Goal: Transaction & Acquisition: Purchase product/service

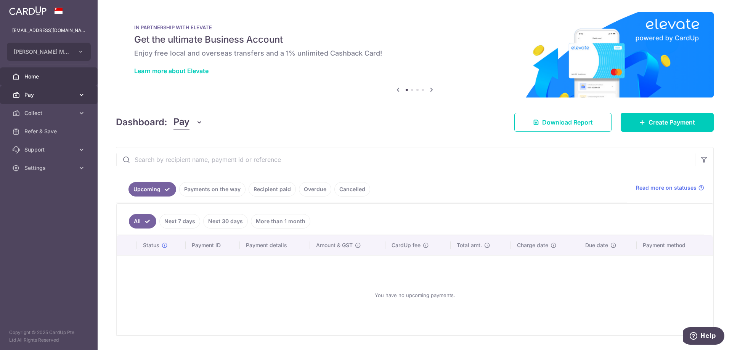
click at [48, 94] on span "Pay" at bounding box center [49, 95] width 50 height 8
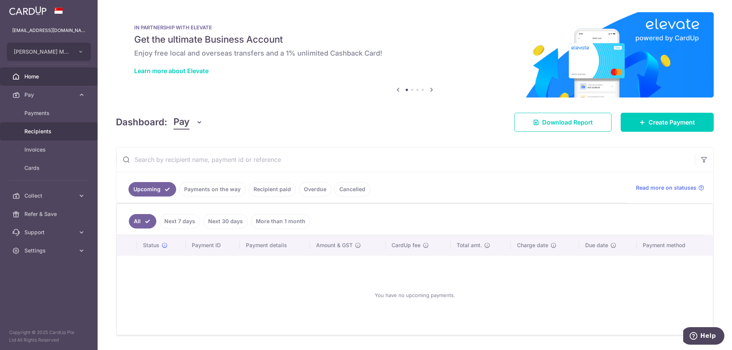
click at [48, 131] on span "Recipients" at bounding box center [49, 132] width 50 height 8
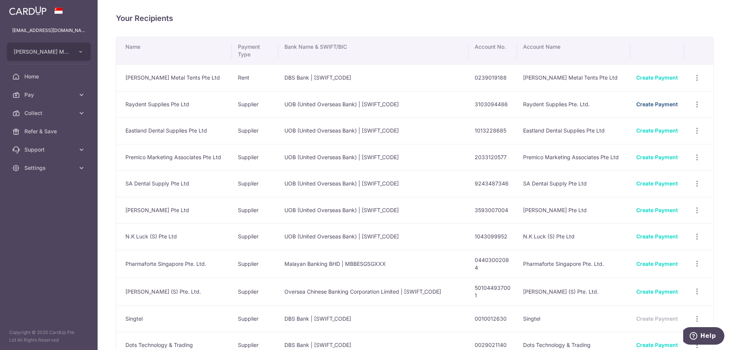
click at [645, 104] on link "Create Payment" at bounding box center [657, 104] width 42 height 6
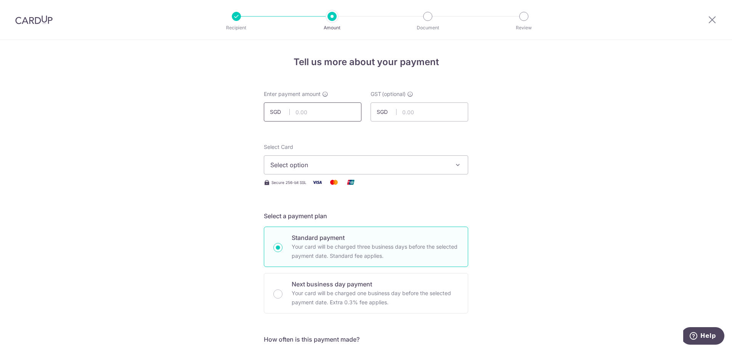
click at [294, 114] on input "text" at bounding box center [313, 111] width 98 height 19
type input "2,553.87"
click at [366, 166] on span "Select option" at bounding box center [359, 164] width 178 height 9
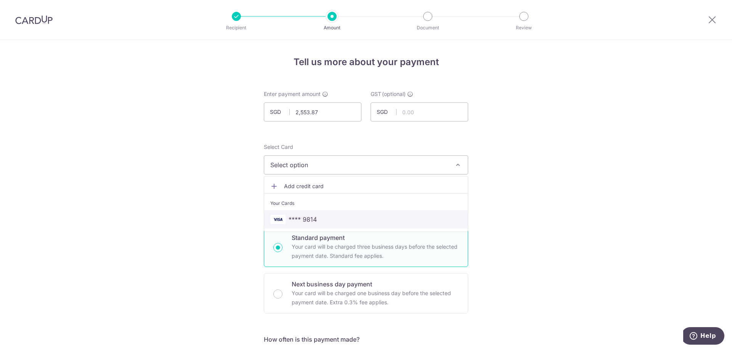
click at [312, 218] on span "**** 9814" at bounding box center [302, 219] width 28 height 9
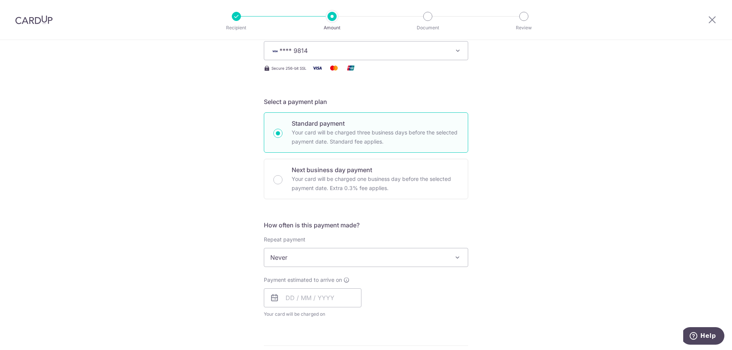
scroll to position [152, 0]
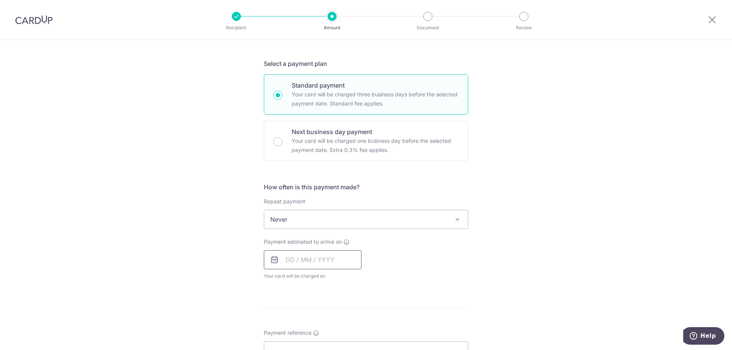
click at [300, 251] on input "text" at bounding box center [313, 259] width 98 height 19
click at [338, 345] on link "16" at bounding box center [340, 344] width 12 height 12
type input "[DATE]"
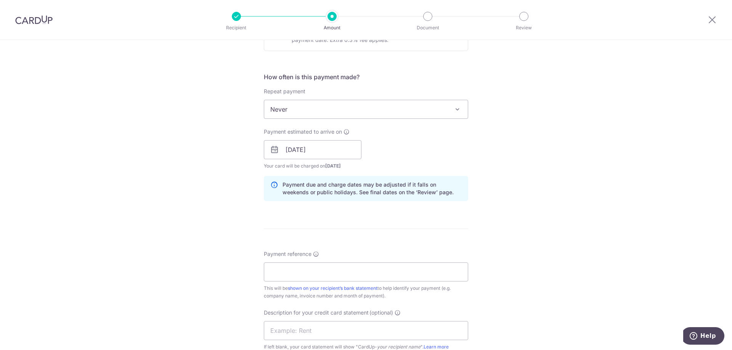
scroll to position [267, 0]
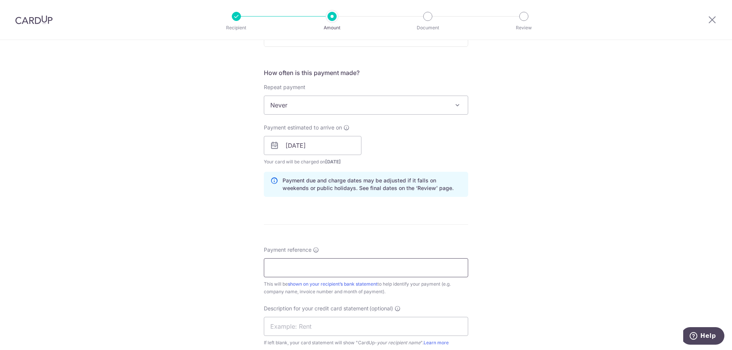
click at [383, 269] on input "Payment reference" at bounding box center [366, 267] width 204 height 19
click at [352, 270] on input "WK GOH JUN JUL AUG OCT INV" at bounding box center [366, 267] width 204 height 19
type input "WK GOH JUN JUL AUG OCT 2025 INV"
click at [168, 234] on div "Tell us more about your payment Enter payment amount SGD 2,553.87 2553.87 GST (…" at bounding box center [366, 159] width 732 height 772
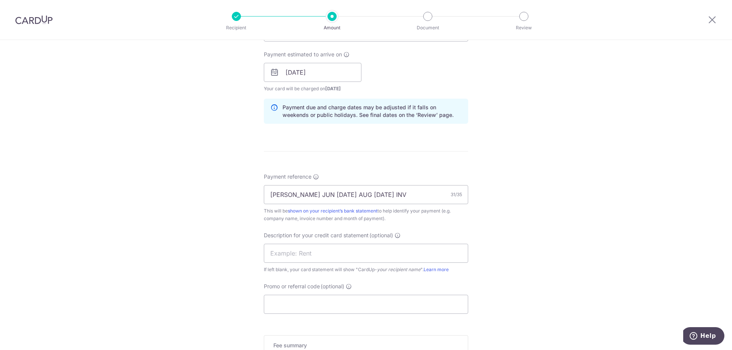
scroll to position [343, 0]
click at [330, 249] on input "text" at bounding box center [366, 250] width 204 height 19
type input "RAYDENT INVOICE"
drag, startPoint x: 186, startPoint y: 273, endPoint x: 203, endPoint y: 274, distance: 17.5
click at [187, 273] on div "Tell us more about your payment Enter payment amount SGD 2,553.87 2553.87 GST (…" at bounding box center [366, 83] width 732 height 772
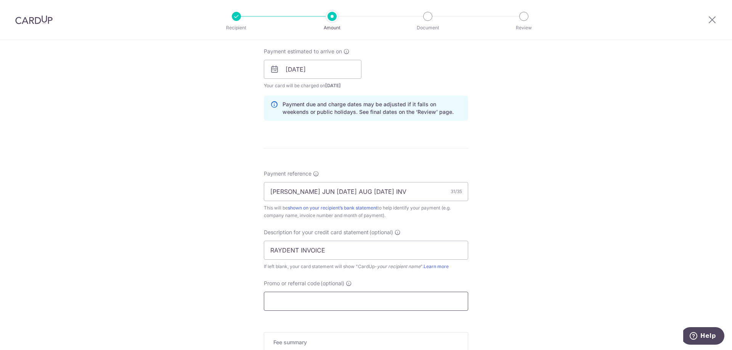
click at [297, 296] on input "Promo or referral code (optional)" at bounding box center [366, 301] width 204 height 19
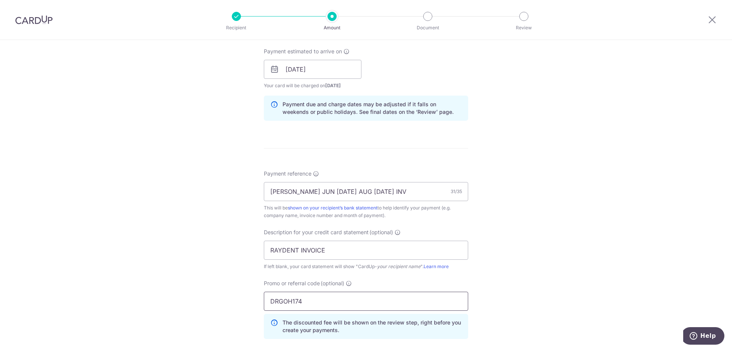
type input "DRGOH174"
click at [102, 262] on div "Tell us more about your payment Enter payment amount SGD 2,553.87 2553.87 GST (…" at bounding box center [366, 100] width 732 height 806
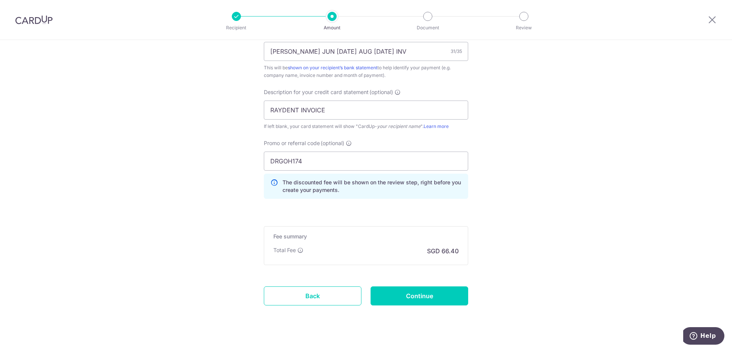
scroll to position [495, 0]
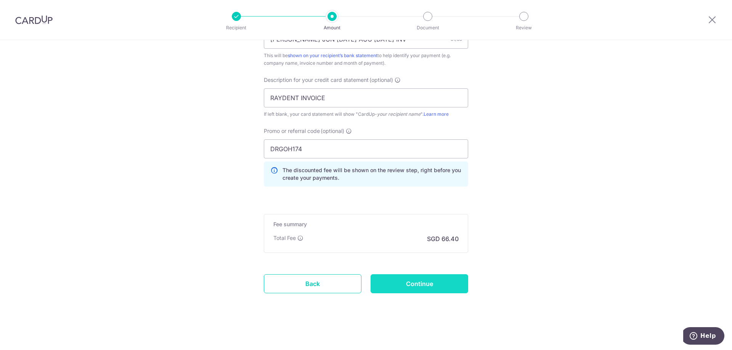
click at [432, 289] on input "Continue" at bounding box center [419, 283] width 98 height 19
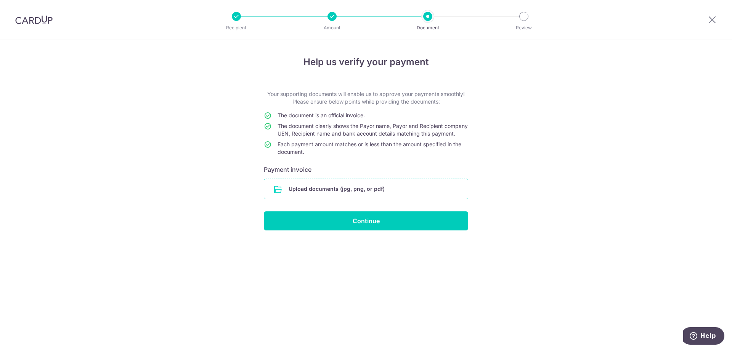
click at [305, 193] on input "file" at bounding box center [365, 189] width 203 height 20
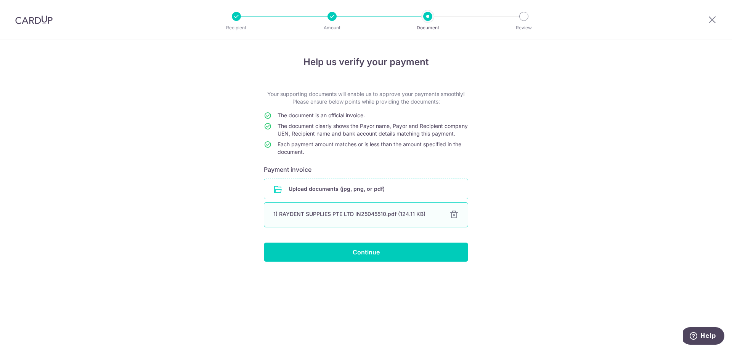
click at [453, 219] on div at bounding box center [453, 214] width 9 height 9
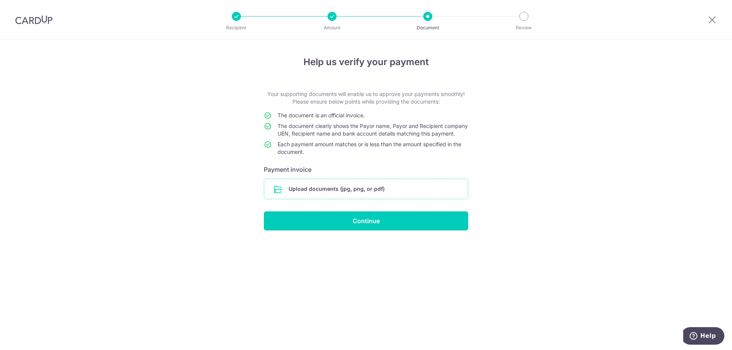
click at [333, 195] on input "file" at bounding box center [365, 189] width 203 height 20
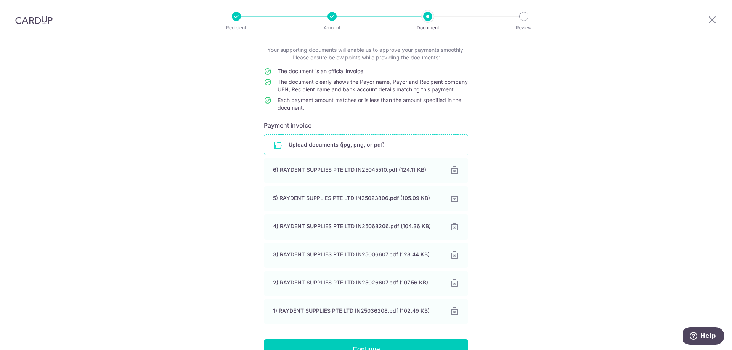
scroll to position [96, 0]
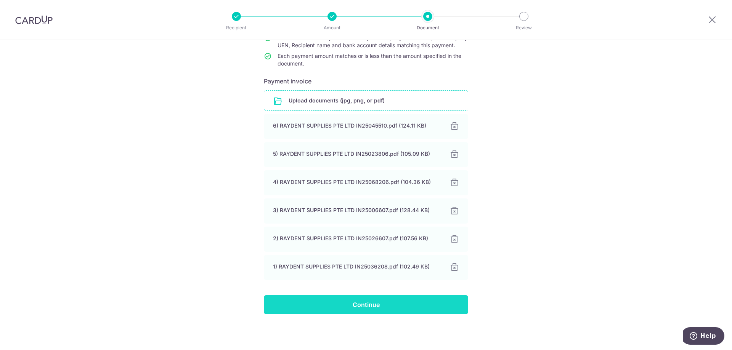
click at [375, 303] on input "Continue" at bounding box center [366, 304] width 204 height 19
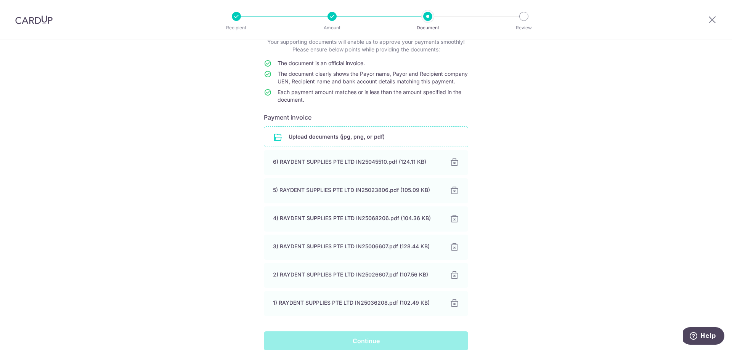
scroll to position [20, 0]
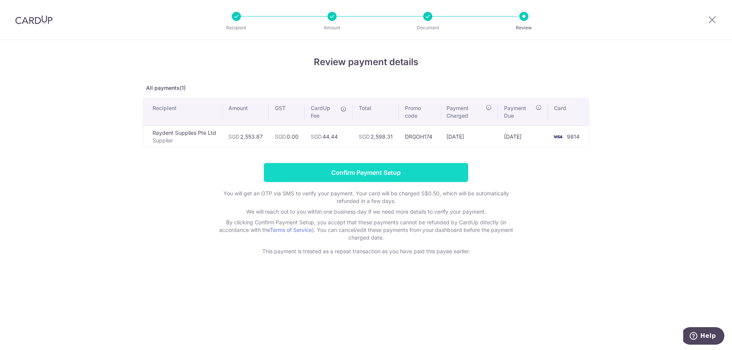
click at [411, 177] on input "Confirm Payment Setup" at bounding box center [366, 172] width 204 height 19
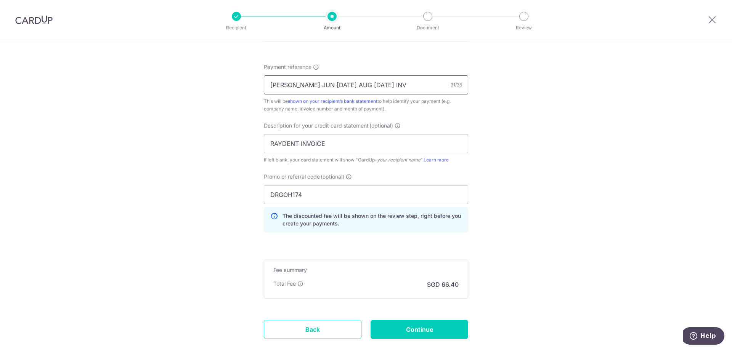
scroll to position [527, 0]
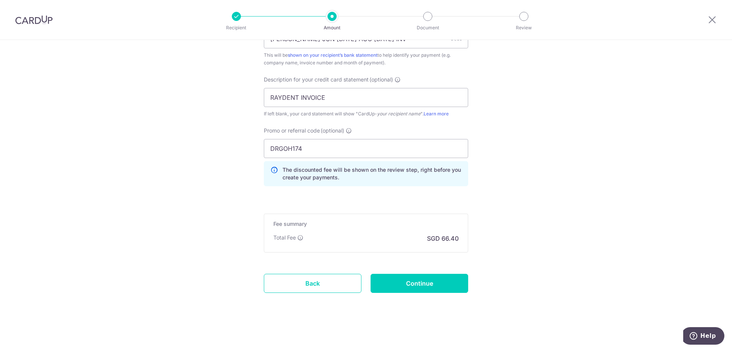
click at [430, 285] on input "Continue" at bounding box center [419, 283] width 98 height 19
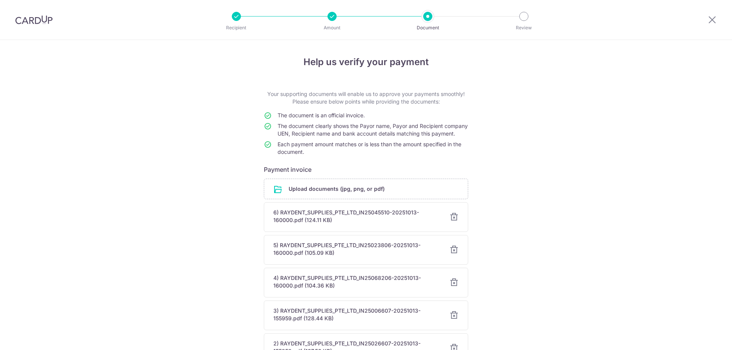
scroll to position [123, 0]
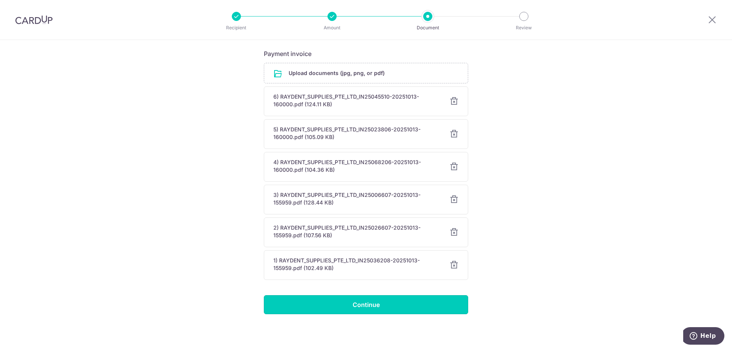
click at [349, 300] on input "Continue" at bounding box center [366, 304] width 204 height 19
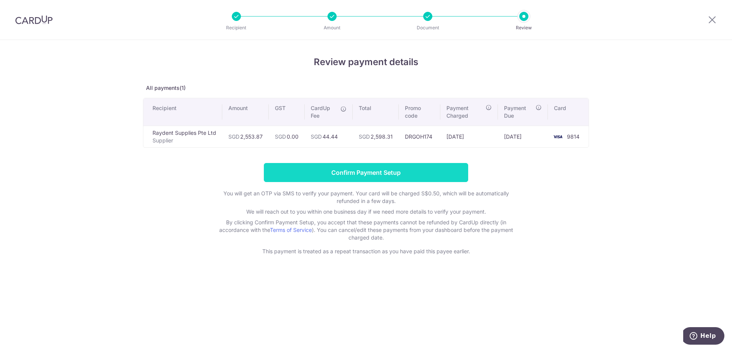
click at [350, 169] on input "Confirm Payment Setup" at bounding box center [366, 172] width 204 height 19
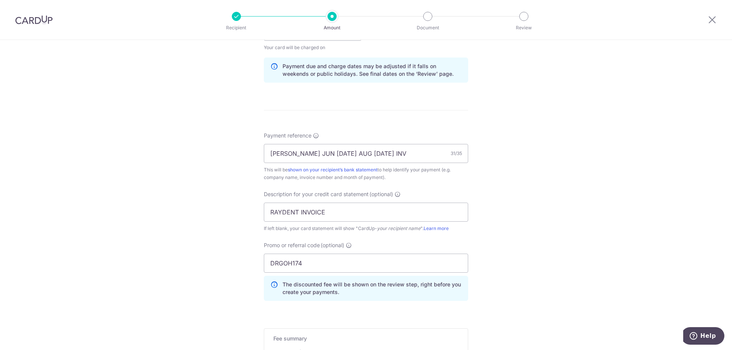
scroll to position [527, 0]
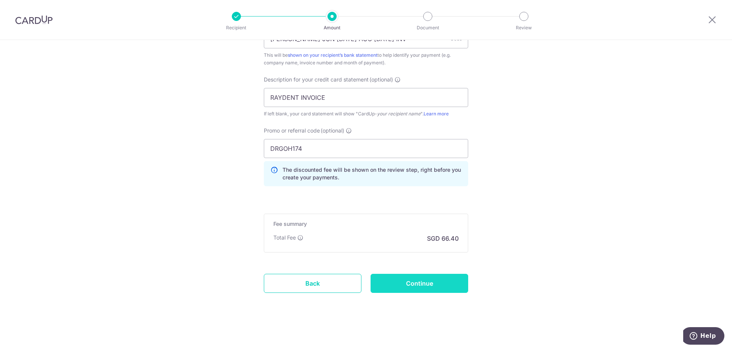
click at [421, 286] on input "Continue" at bounding box center [419, 283] width 98 height 19
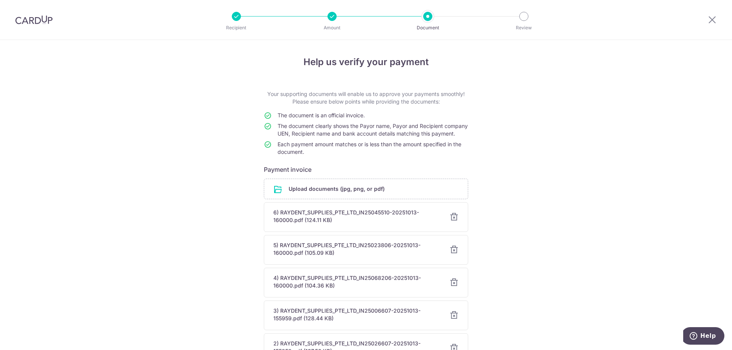
scroll to position [123, 0]
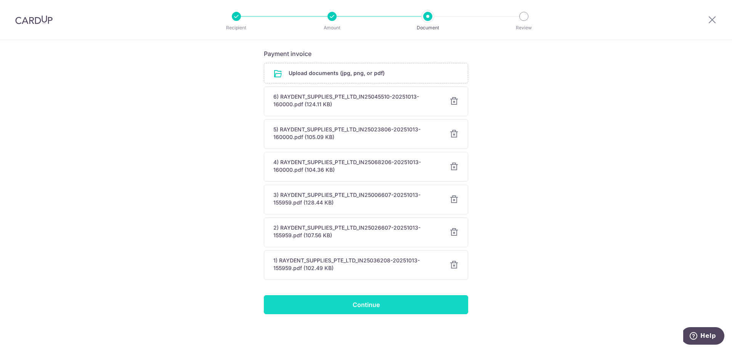
click at [363, 302] on input "Continue" at bounding box center [366, 304] width 204 height 19
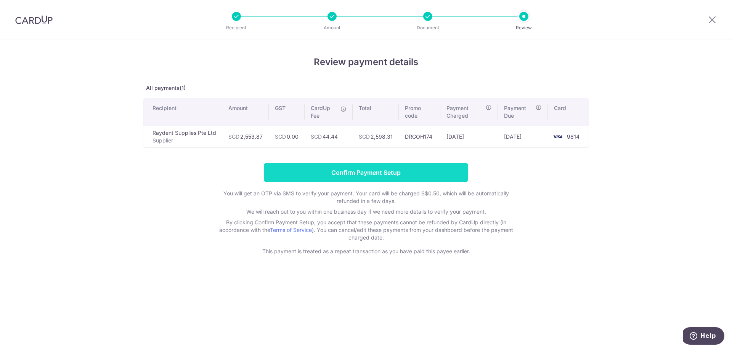
click at [351, 172] on input "Confirm Payment Setup" at bounding box center [366, 172] width 204 height 19
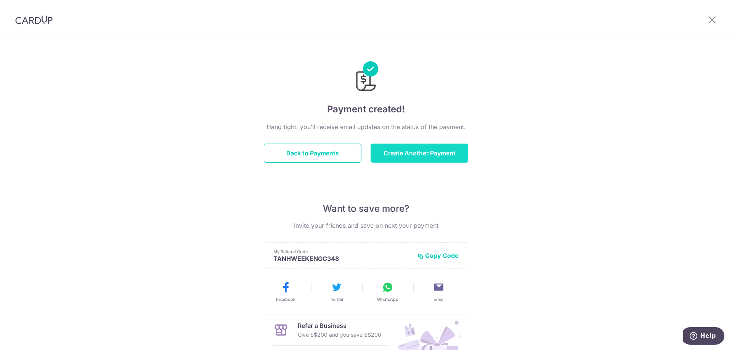
click at [406, 155] on button "Create Another Payment" at bounding box center [419, 153] width 98 height 19
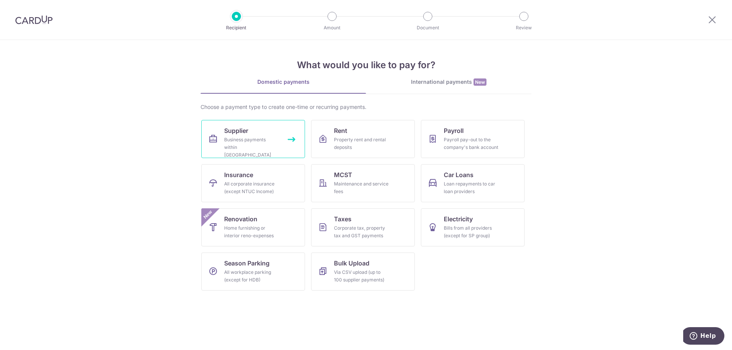
click at [277, 147] on div "Business payments within [GEOGRAPHIC_DATA]" at bounding box center [251, 147] width 55 height 23
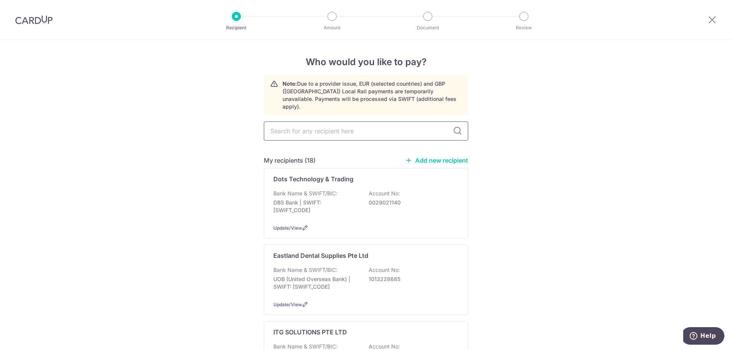
click at [299, 126] on input "text" at bounding box center [366, 131] width 204 height 19
type input "unity"
click at [338, 201] on p "DBS Bank | SWIFT: DBSSSGSGXXX" at bounding box center [315, 206] width 85 height 15
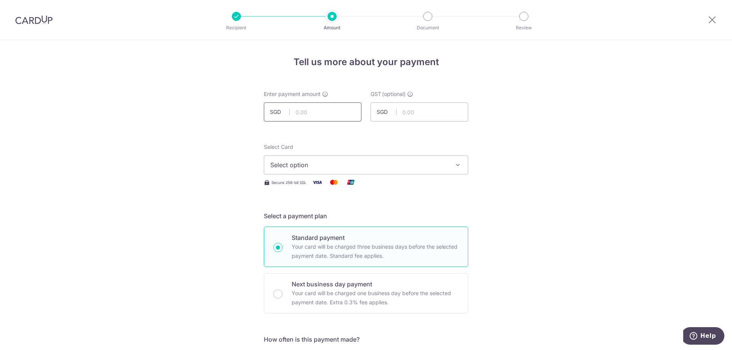
click at [309, 112] on input "text" at bounding box center [313, 111] width 98 height 19
click button "Add Card" at bounding box center [0, 0] width 0 height 0
type input "1,068.20"
click at [383, 162] on span "Select option" at bounding box center [359, 164] width 178 height 9
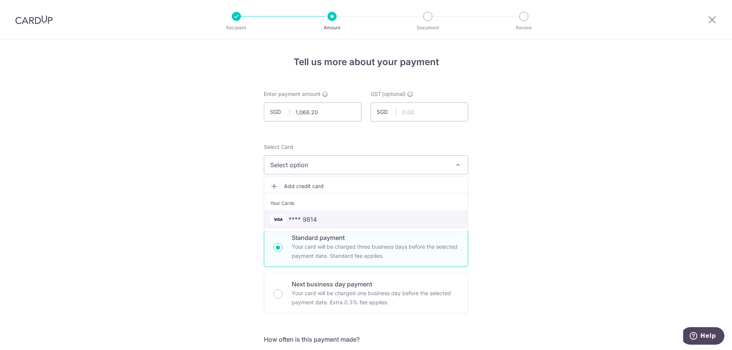
click at [288, 215] on span "**** 9814" at bounding box center [302, 219] width 28 height 9
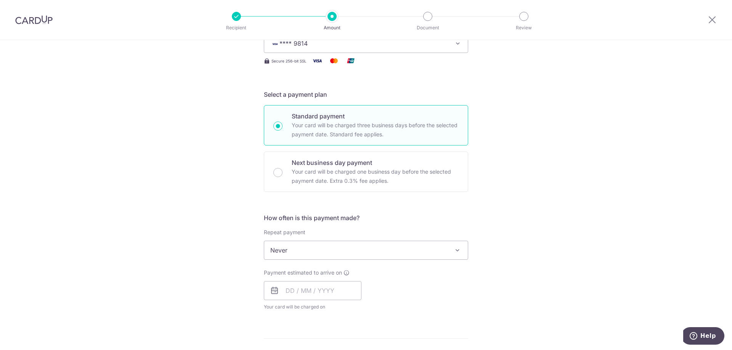
scroll to position [152, 0]
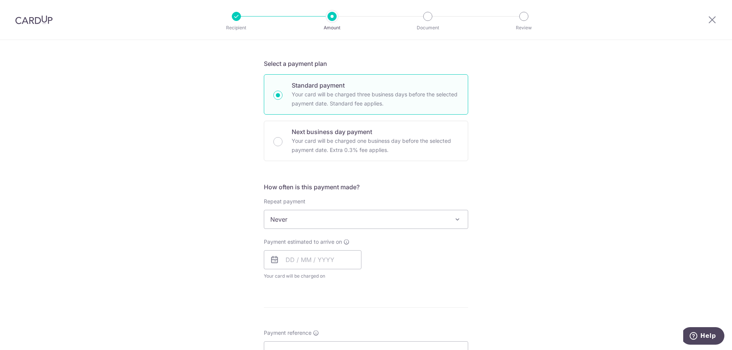
click at [288, 225] on span "Never" at bounding box center [365, 219] width 203 height 18
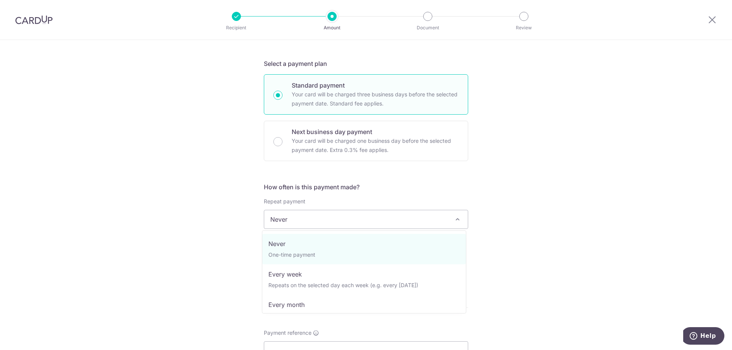
click at [174, 251] on div "Tell us more about your payment Enter payment amount SGD 1,068.20 1068.20 GST (…" at bounding box center [366, 258] width 732 height 740
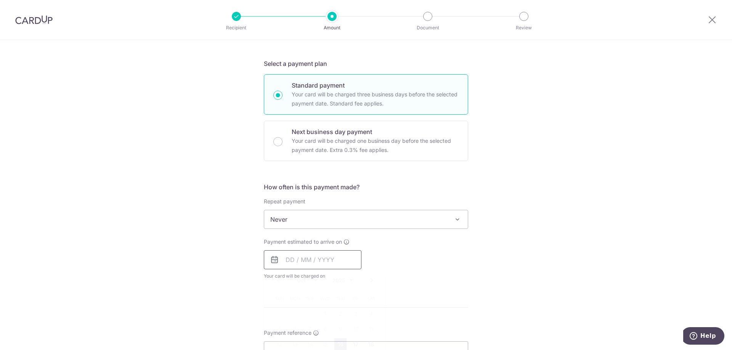
click at [288, 264] on input "text" at bounding box center [313, 259] width 98 height 19
click at [338, 347] on link "16" at bounding box center [340, 344] width 12 height 12
type input "[DATE]"
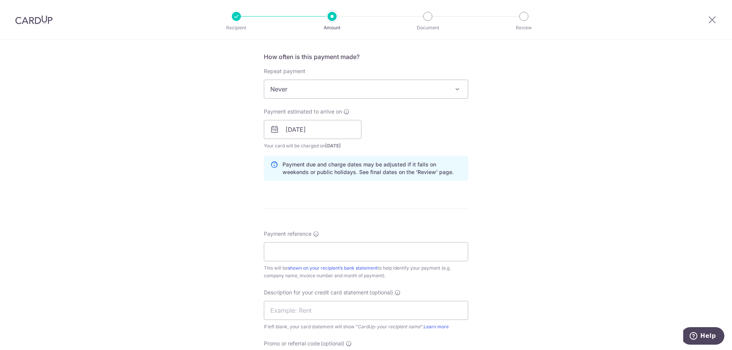
scroll to position [305, 0]
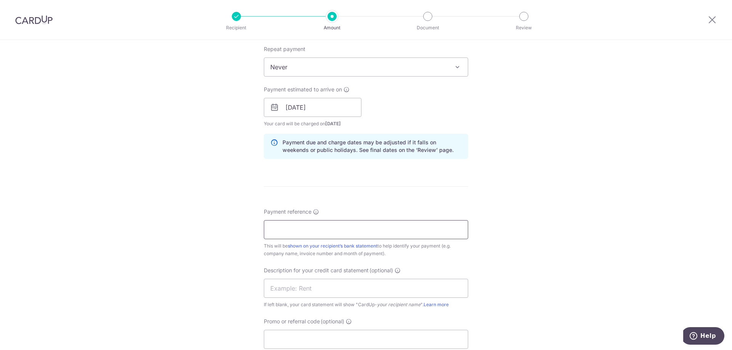
click at [325, 223] on input "Payment reference" at bounding box center [366, 229] width 204 height 19
type input "w"
type input "W"
type input "U"
type input "WK GOH 20250369 20251528"
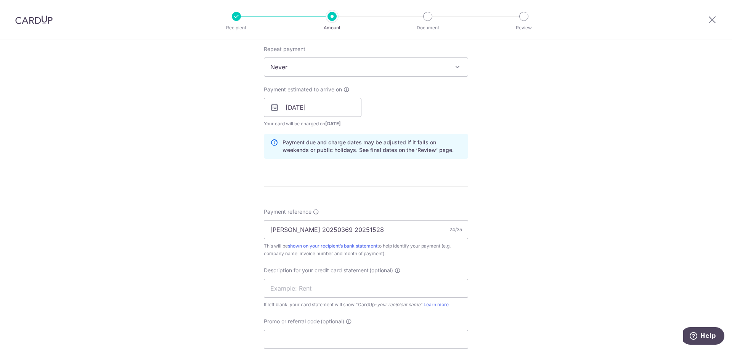
click at [255, 264] on div "Tell us more about your payment Enter payment amount SGD 1,068.20 1068.20 GST (…" at bounding box center [366, 121] width 732 height 772
click at [288, 288] on input "text" at bounding box center [366, 288] width 204 height 19
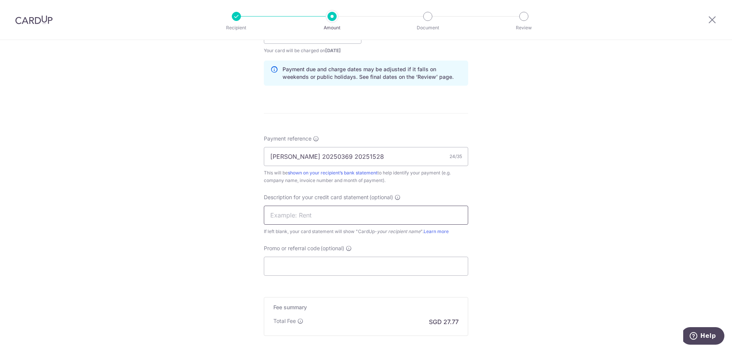
scroll to position [381, 0]
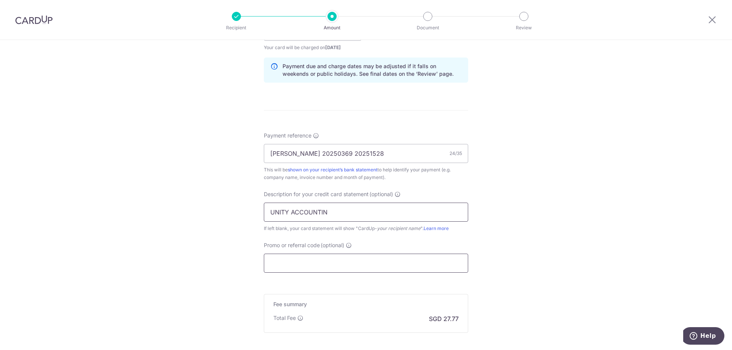
type input "UNITY ACCOUNTIN"
click at [309, 271] on input "Promo or referral code (optional)" at bounding box center [366, 263] width 204 height 19
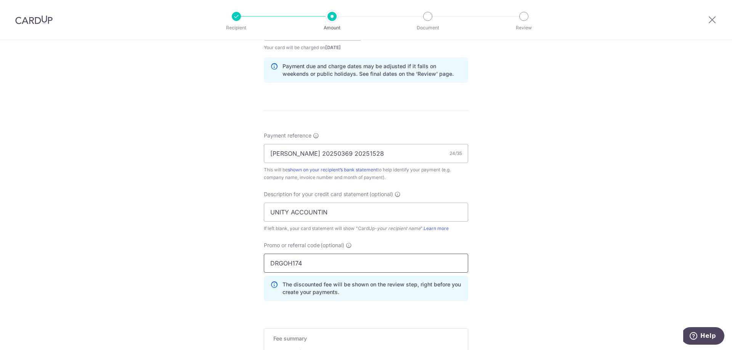
type input "DRGOH174"
click at [216, 287] on div "Tell us more about your payment Enter payment amount SGD 1,068.20 1068.20 GST (…" at bounding box center [366, 62] width 732 height 806
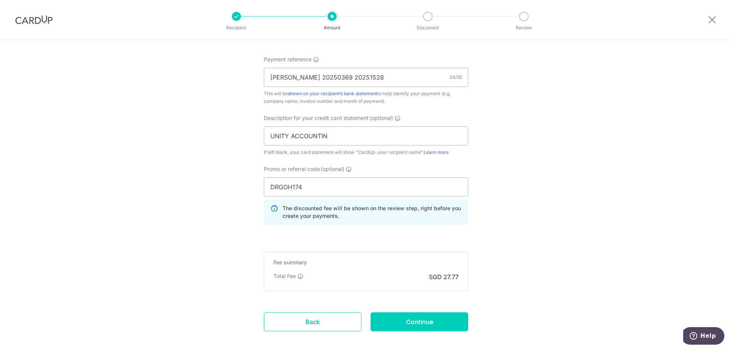
scroll to position [496, 0]
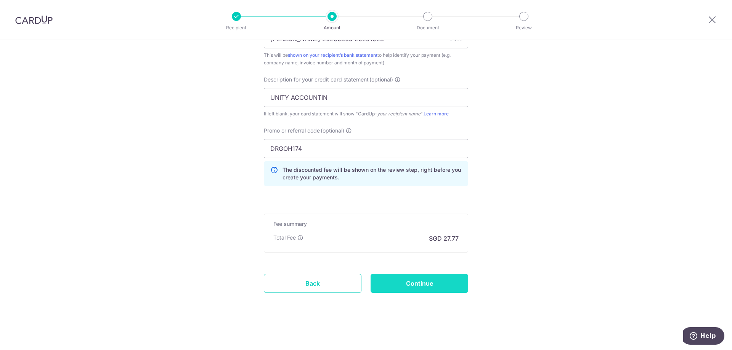
click at [397, 278] on input "Continue" at bounding box center [419, 283] width 98 height 19
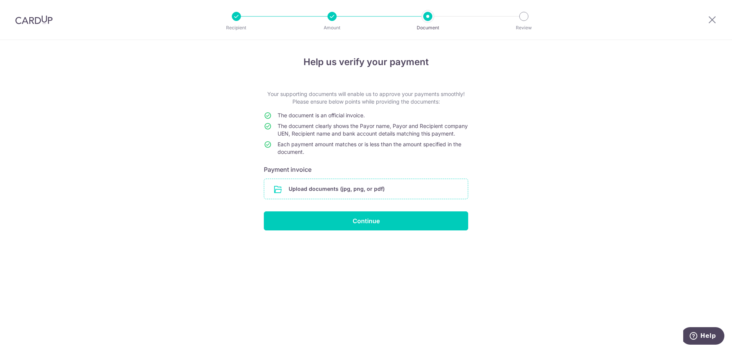
click at [327, 194] on input "file" at bounding box center [365, 189] width 203 height 20
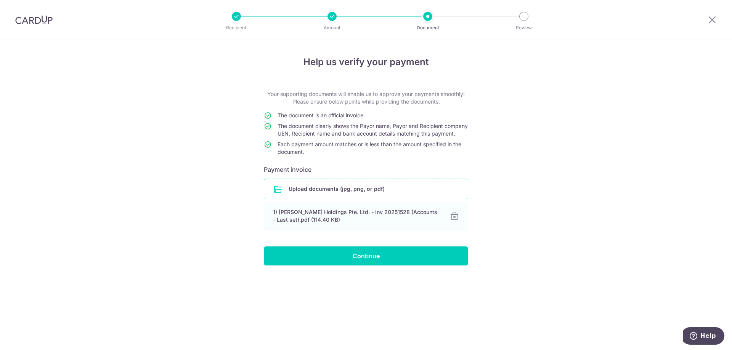
click at [312, 195] on input "file" at bounding box center [365, 189] width 203 height 20
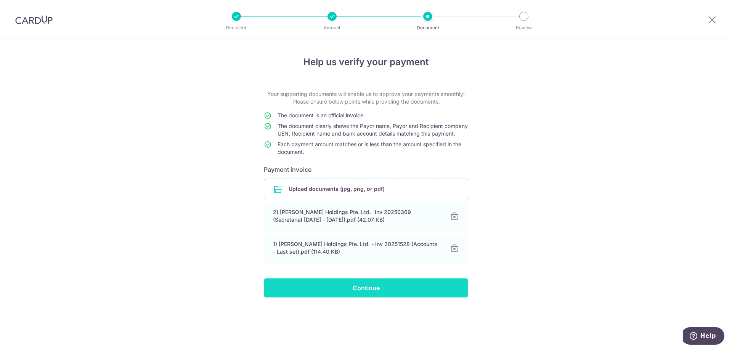
click at [314, 297] on input "Continue" at bounding box center [366, 288] width 204 height 19
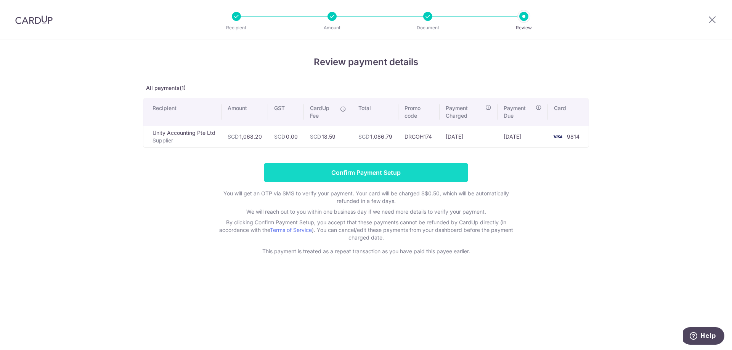
click at [359, 166] on input "Confirm Payment Setup" at bounding box center [366, 172] width 204 height 19
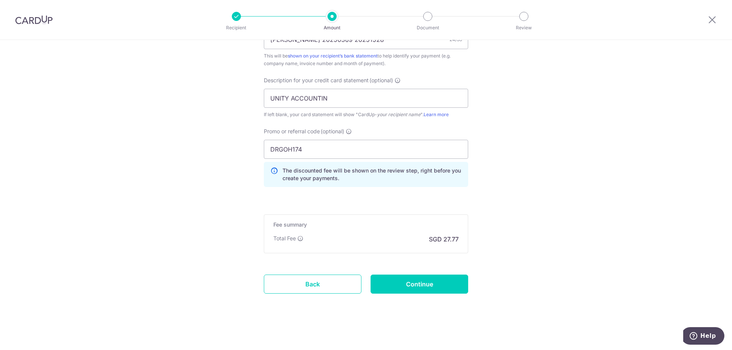
scroll to position [527, 0]
click at [426, 286] on input "Continue" at bounding box center [419, 283] width 98 height 19
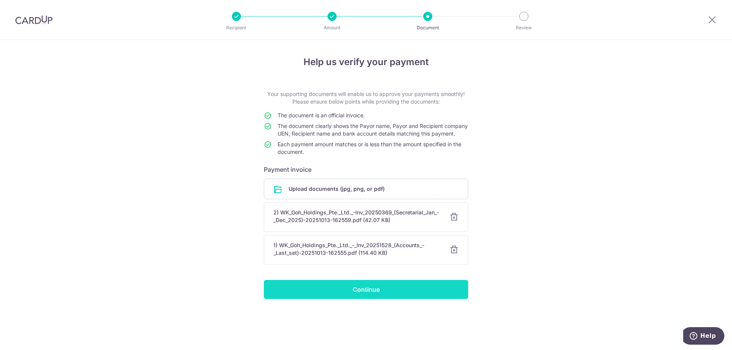
click at [382, 299] on input "Continue" at bounding box center [366, 289] width 204 height 19
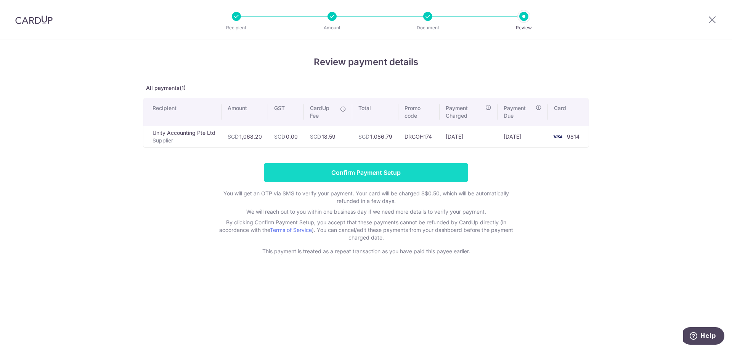
click at [322, 173] on input "Confirm Payment Setup" at bounding box center [366, 172] width 204 height 19
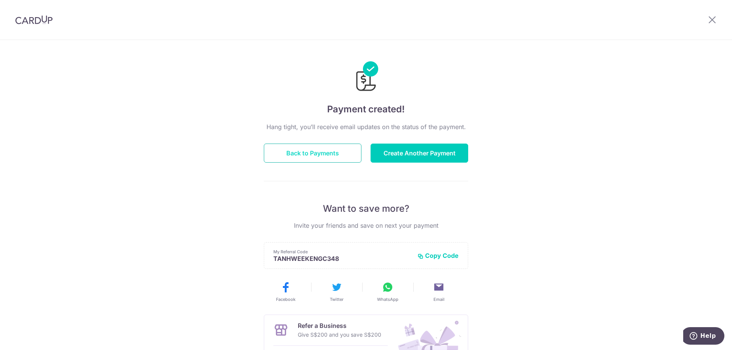
click at [287, 155] on button "Back to Payments" at bounding box center [313, 153] width 98 height 19
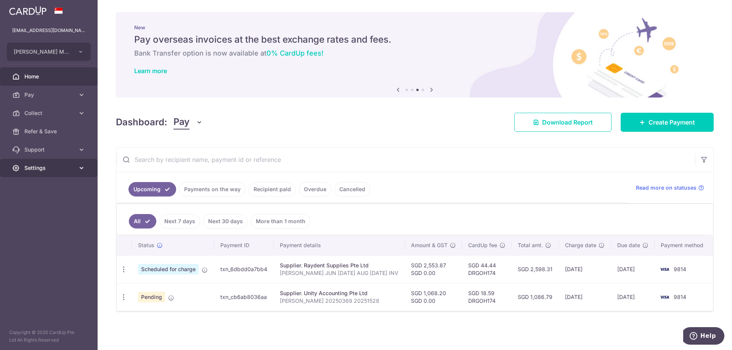
click at [46, 165] on span "Settings" at bounding box center [49, 168] width 50 height 8
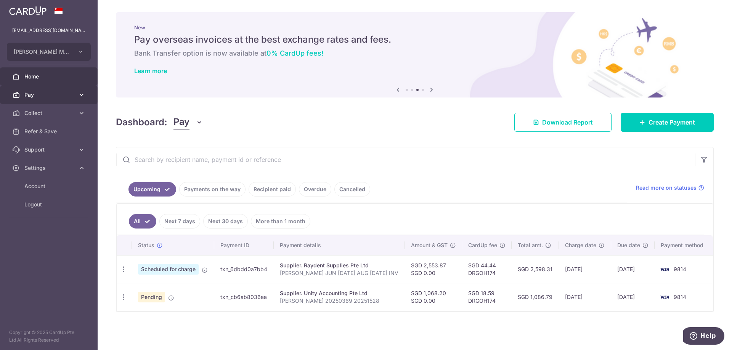
click at [59, 96] on span "Pay" at bounding box center [49, 95] width 50 height 8
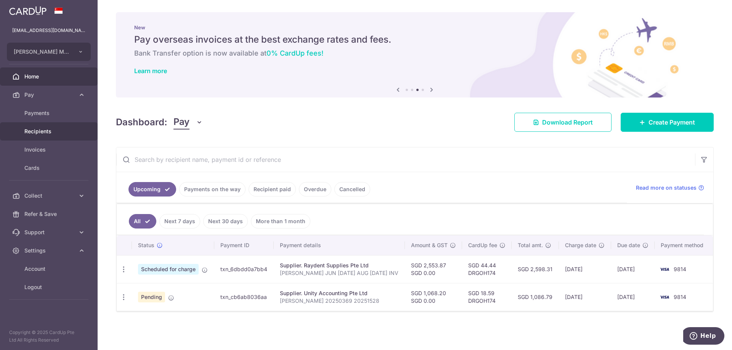
click at [56, 126] on link "Recipients" at bounding box center [49, 131] width 98 height 18
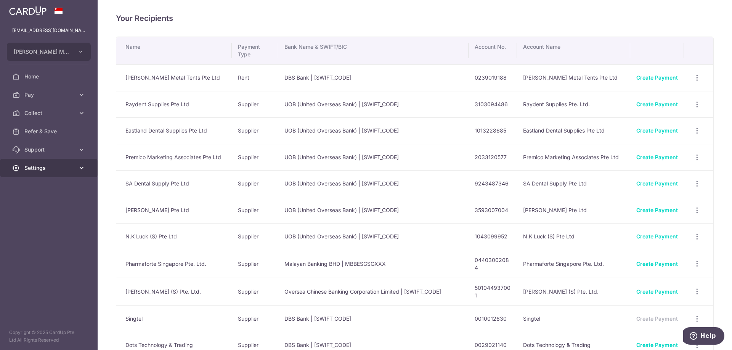
click at [48, 163] on link "Settings" at bounding box center [49, 168] width 98 height 18
click at [31, 200] on link "Logout" at bounding box center [49, 204] width 98 height 18
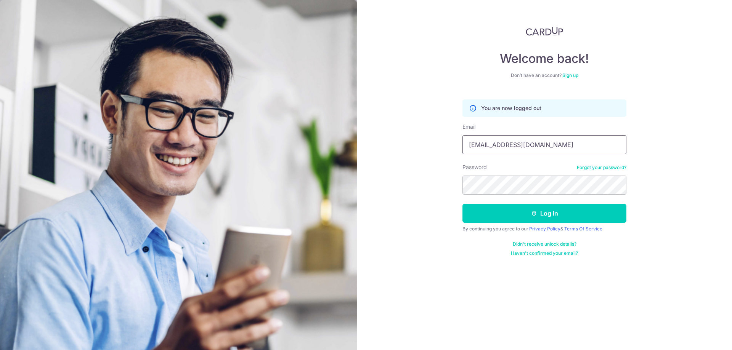
click at [480, 147] on input "acctwkgoh@gmail.com" at bounding box center [544, 144] width 164 height 19
type input "[EMAIL_ADDRESS][DOMAIN_NAME]"
click at [533, 213] on icon "submit" at bounding box center [534, 213] width 6 height 6
